Goal: Book appointment/travel/reservation

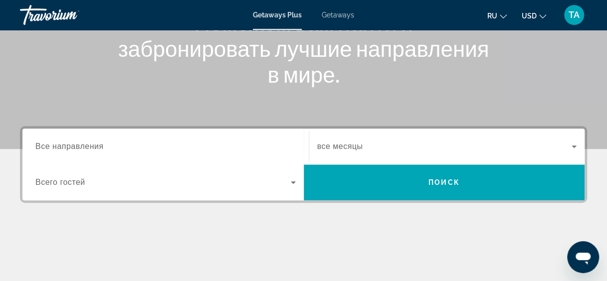
scroll to position [149, 0]
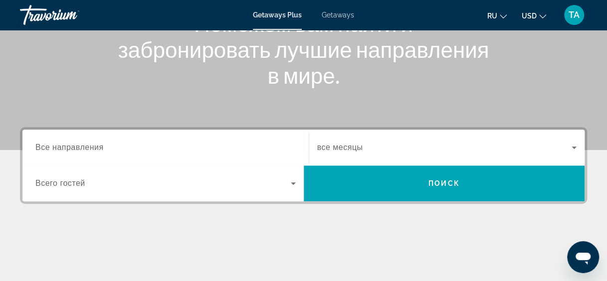
click at [70, 128] on div "Destination Все направления Start Month все месяцы Occupancy Всего гостей Поиск" at bounding box center [303, 165] width 567 height 77
click at [58, 151] on span "Все направления" at bounding box center [69, 147] width 68 height 8
click at [58, 151] on input "Destination Все направления" at bounding box center [165, 148] width 260 height 12
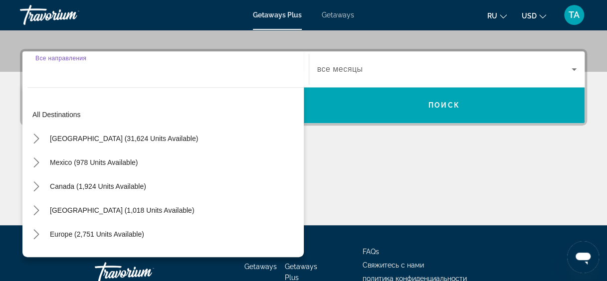
scroll to position [243, 0]
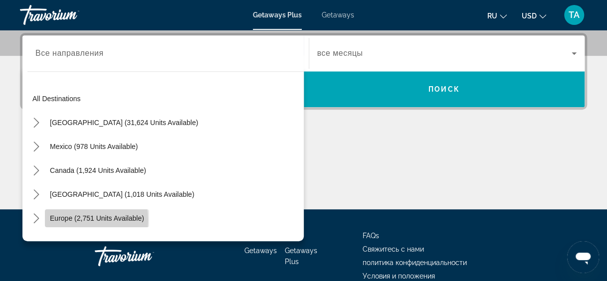
click at [63, 220] on span "Europe (2,751 units available)" at bounding box center [97, 218] width 94 height 8
type input "**********"
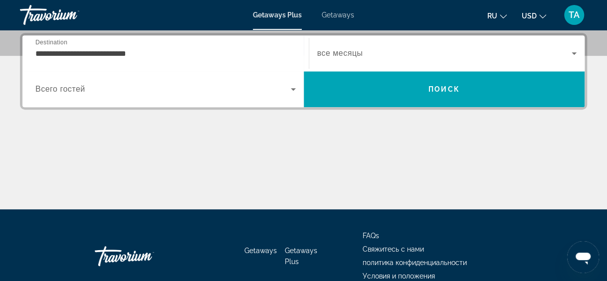
click at [394, 59] on div "Search widget" at bounding box center [447, 53] width 260 height 28
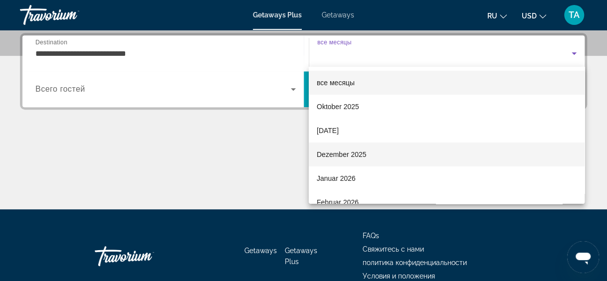
scroll to position [16, 0]
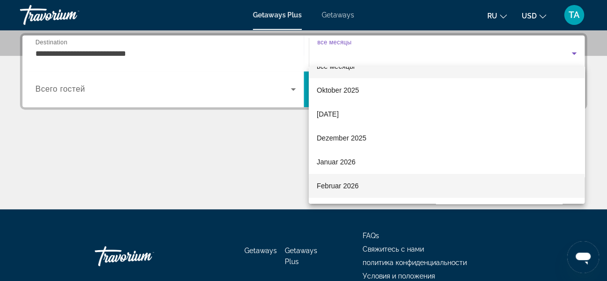
click at [331, 187] on span "Februar 2026" at bounding box center [338, 186] width 42 height 12
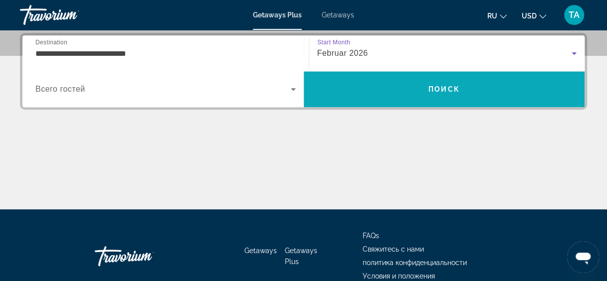
click at [409, 94] on span "Search" at bounding box center [444, 89] width 281 height 24
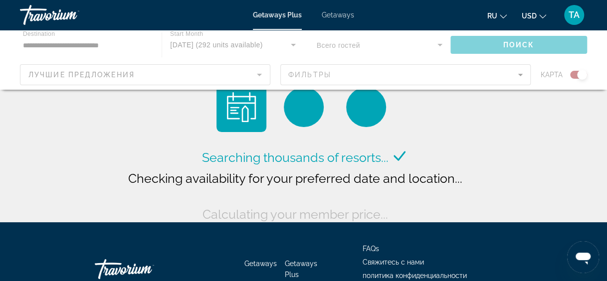
click at [195, 78] on div "Main content" at bounding box center [303, 60] width 607 height 60
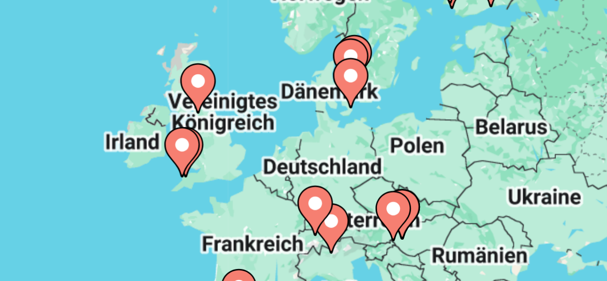
scroll to position [5, 0]
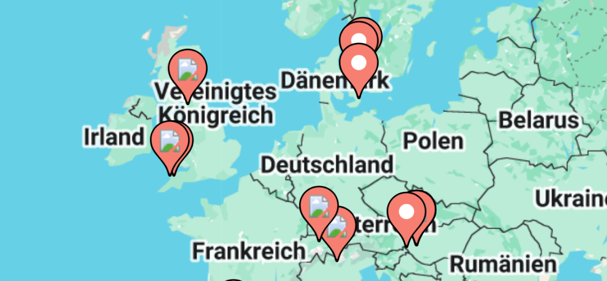
click at [400, 175] on div "Um den Modus zum Ziehen mit der Tastatur zu aktivieren, drückst du Alt + Eingab…" at bounding box center [303, 243] width 567 height 299
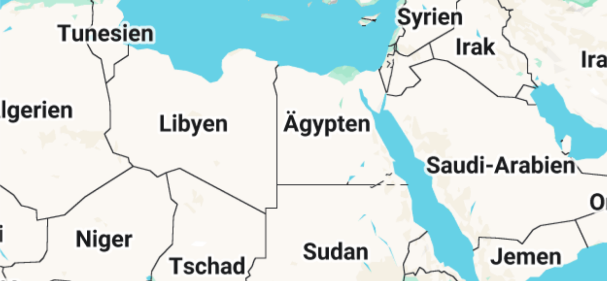
scroll to position [0, 0]
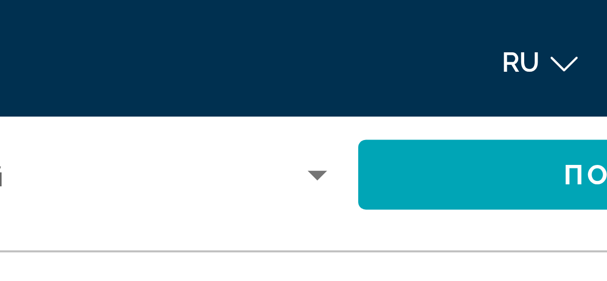
drag, startPoint x: 437, startPoint y: 166, endPoint x: 400, endPoint y: -13, distance: 182.8
click at [400, 0] on html "**********" at bounding box center [303, 140] width 607 height 281
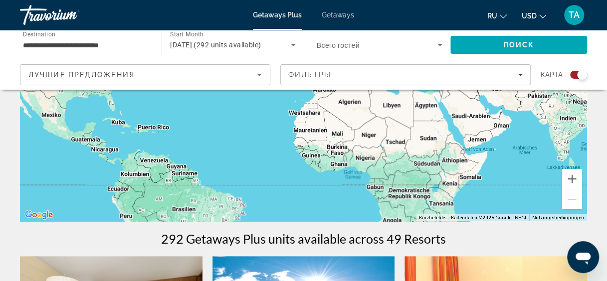
scroll to position [182, 0]
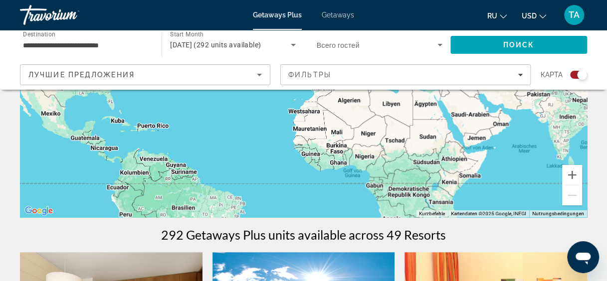
drag, startPoint x: 394, startPoint y: 265, endPoint x: 381, endPoint y: 269, distance: 14.0
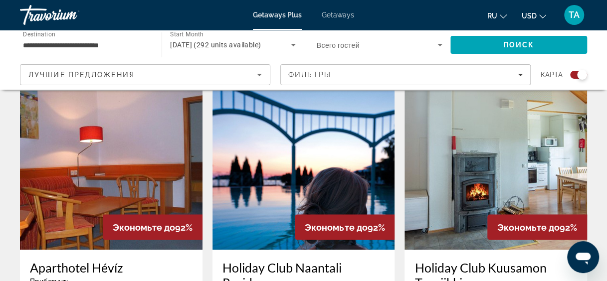
drag, startPoint x: 393, startPoint y: 152, endPoint x: 347, endPoint y: 305, distance: 160.3
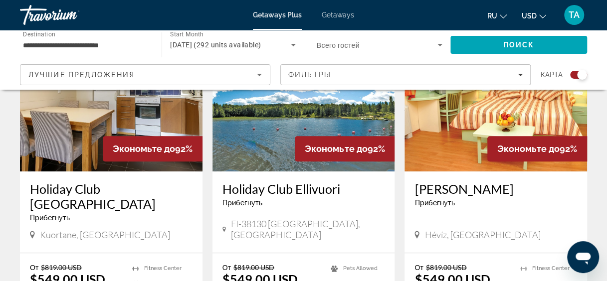
scroll to position [401, 0]
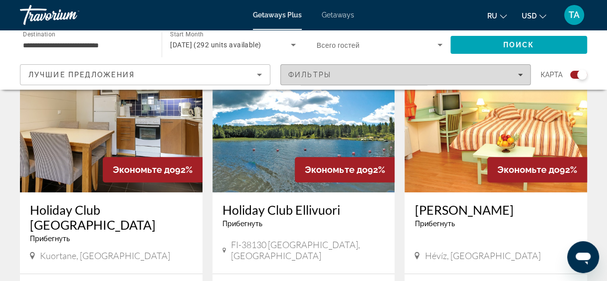
click at [352, 75] on div "Фильтры" at bounding box center [405, 75] width 234 height 8
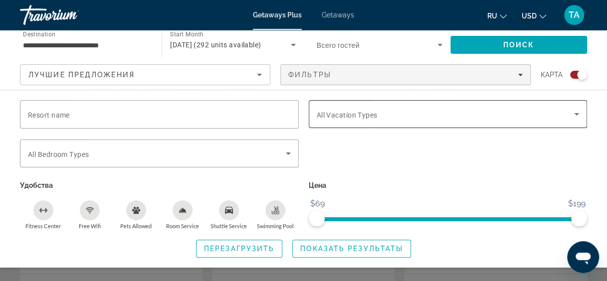
click at [430, 123] on div "Search widget" at bounding box center [448, 114] width 263 height 28
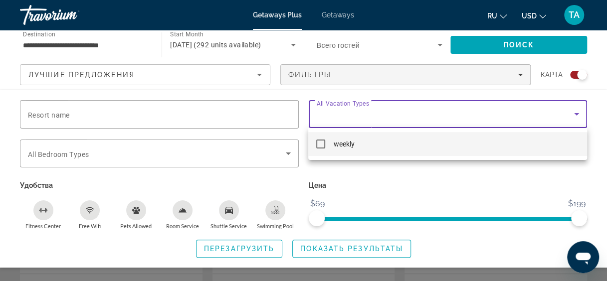
click at [444, 200] on div at bounding box center [303, 140] width 607 height 281
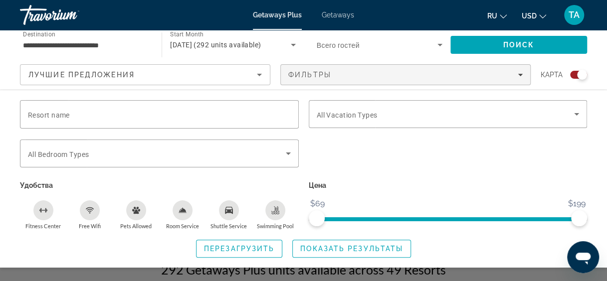
scroll to position [0, 0]
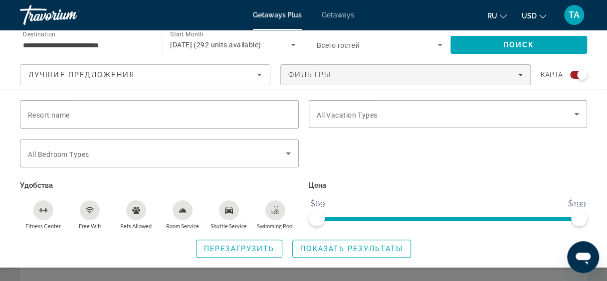
click at [539, 15] on button "USD USD ($) MXN (Mex$) CAD (Can$) GBP (£) EUR (€) AUD (A$) NZD (NZ$) CNY (CN¥)" at bounding box center [534, 15] width 24 height 14
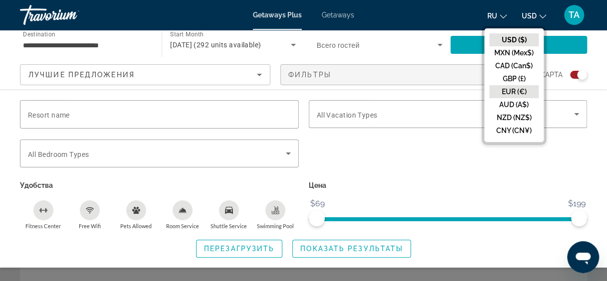
click at [517, 89] on button "EUR (€)" at bounding box center [513, 91] width 49 height 13
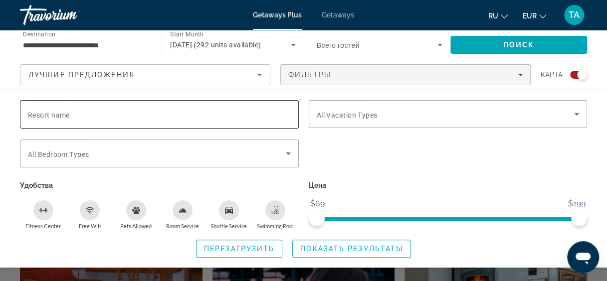
scroll to position [614, 0]
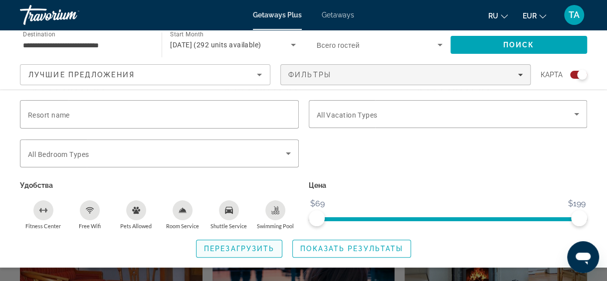
click at [252, 240] on span "Search widget" at bounding box center [239, 249] width 85 height 24
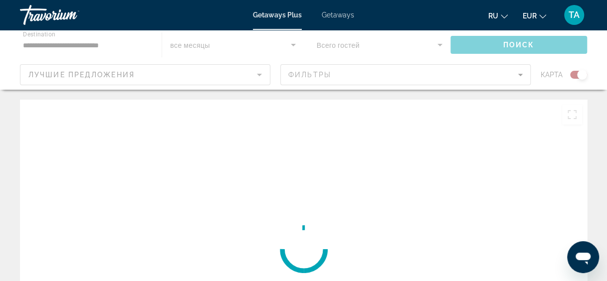
click at [252, 240] on div "Main content" at bounding box center [303, 249] width 567 height 299
